Goal: Task Accomplishment & Management: Manage account settings

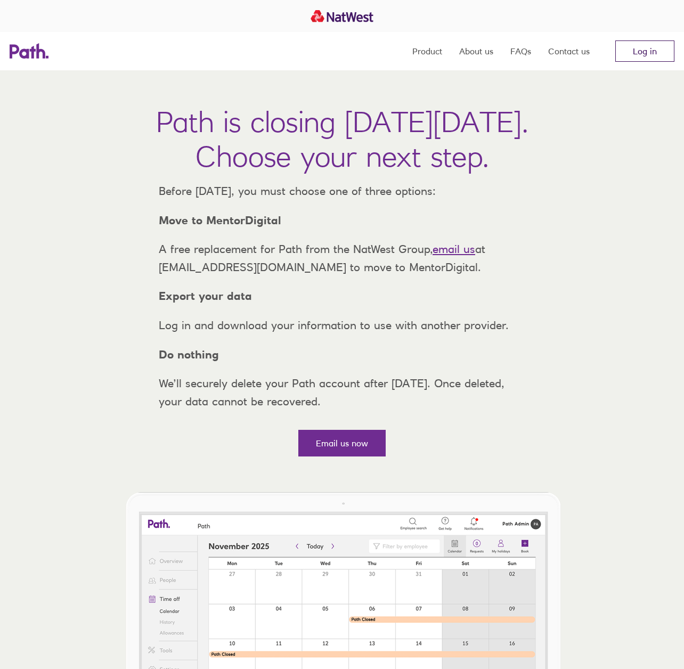
click at [647, 51] on link "Log in" at bounding box center [645, 51] width 59 height 21
click at [647, 54] on link "Log in" at bounding box center [645, 51] width 59 height 21
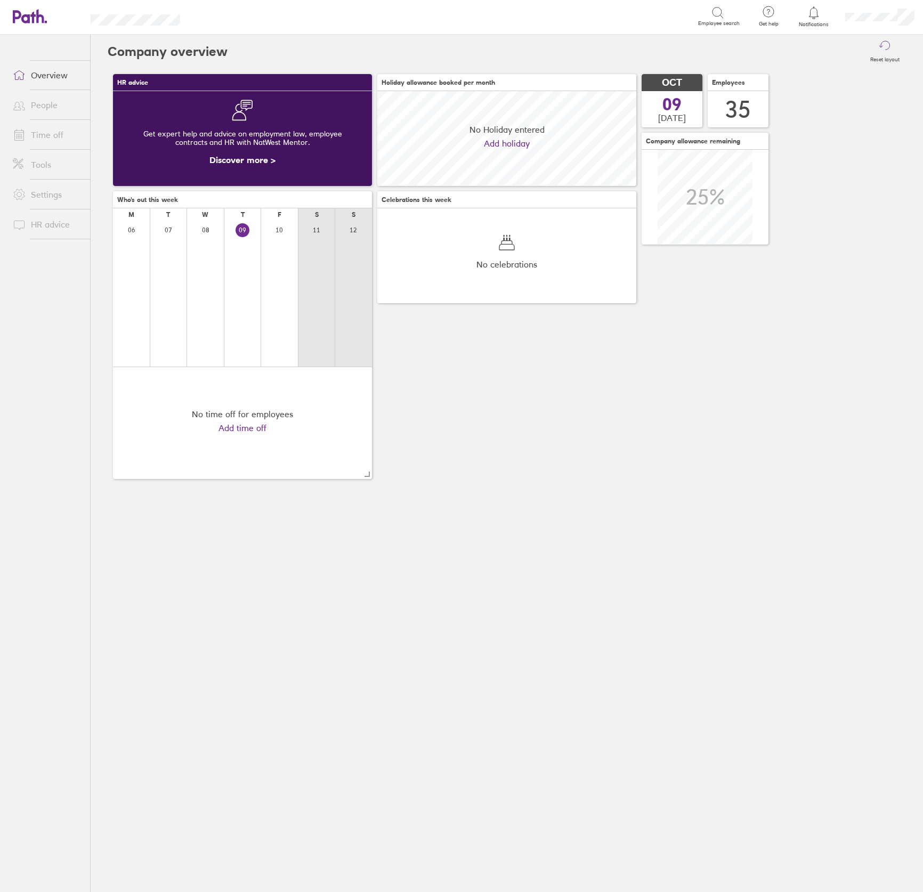
scroll to position [94, 259]
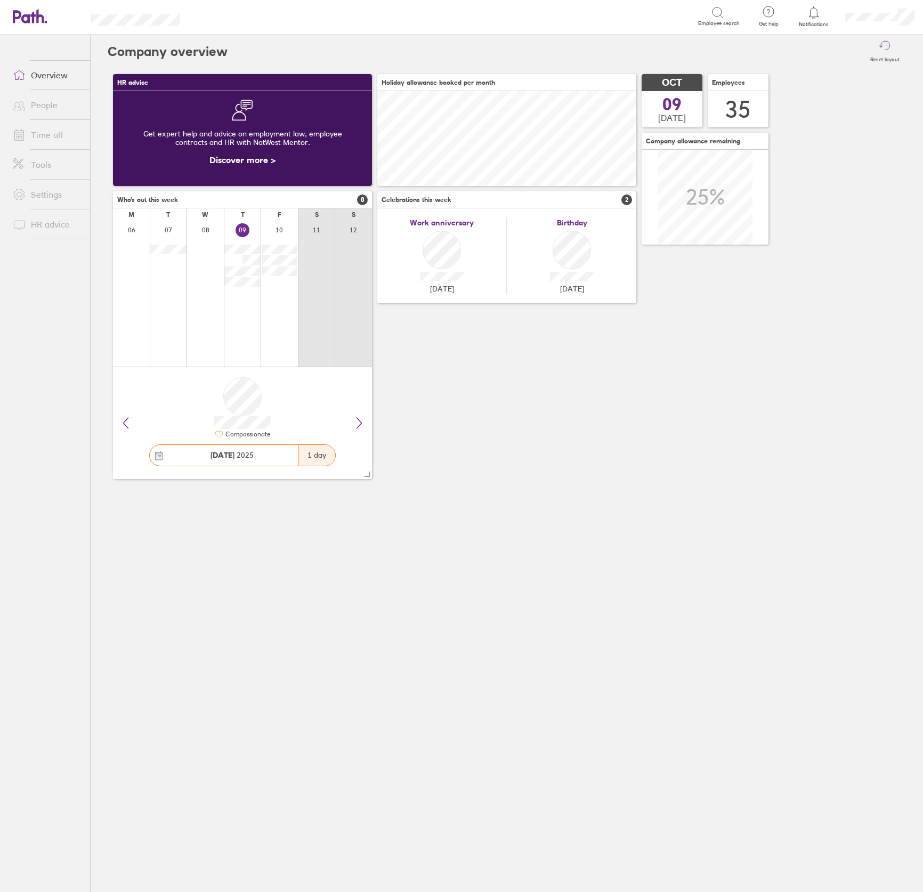
click at [44, 99] on link "People" at bounding box center [47, 104] width 86 height 21
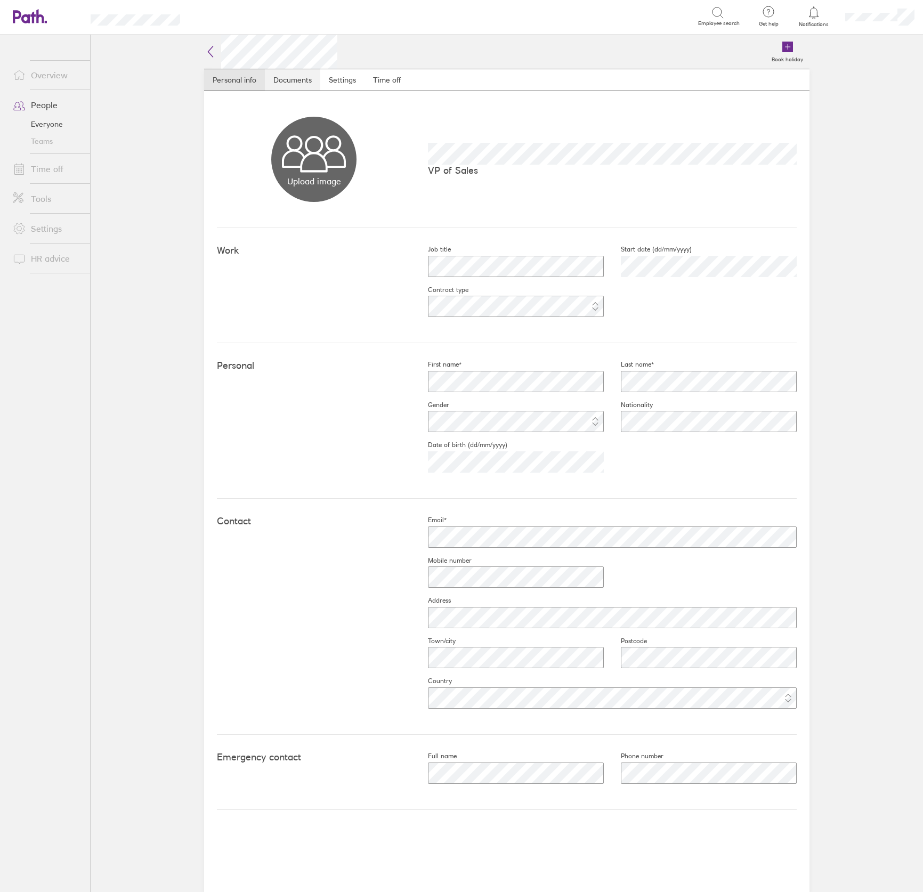
click at [295, 75] on link "Documents" at bounding box center [292, 79] width 55 height 21
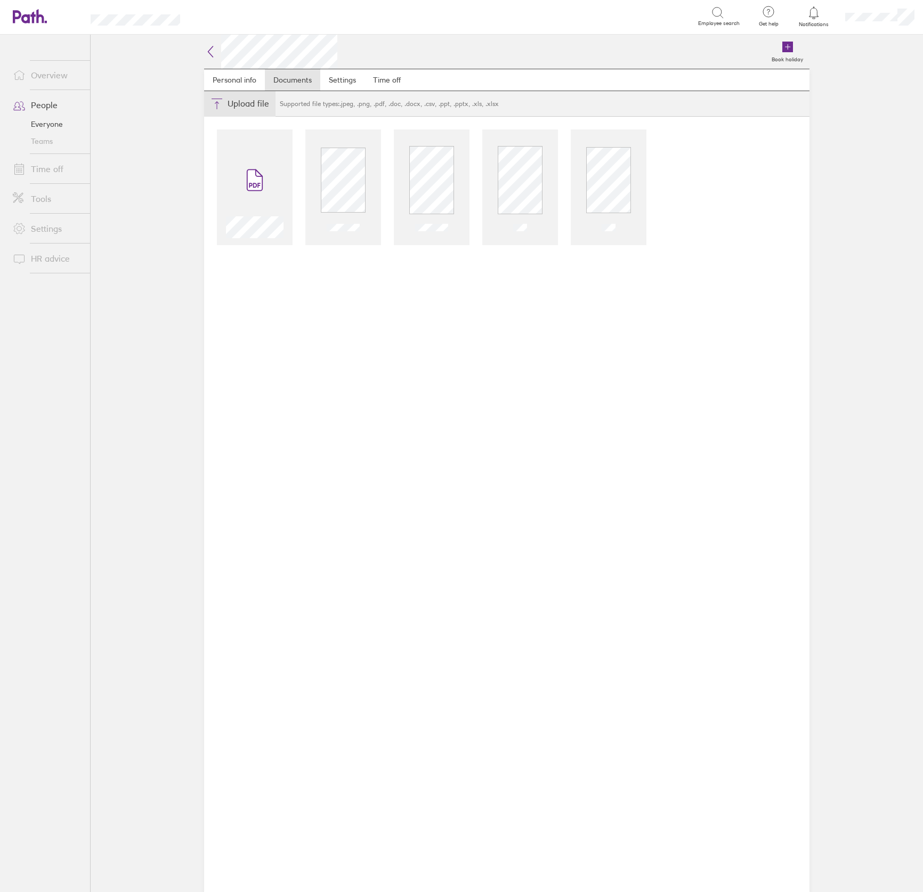
click at [246, 102] on button "Choose files" at bounding box center [239, 104] width 71 height 26
type input "C:\fakepath\C Passport.jpg"
